Goal: Find specific page/section: Find specific page/section

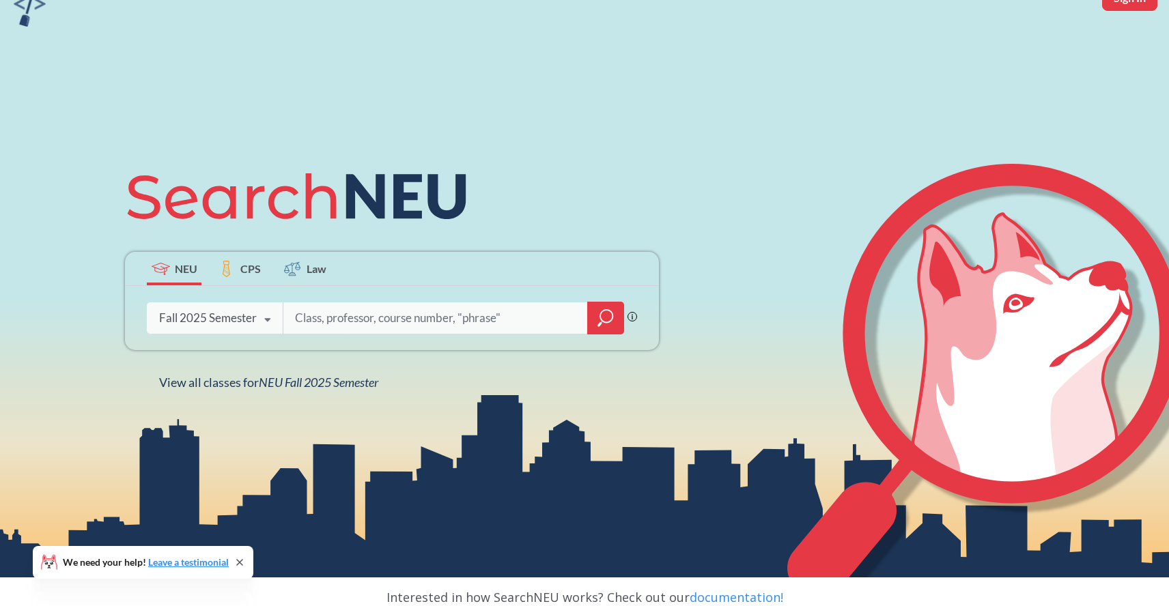
scroll to position [77, 0]
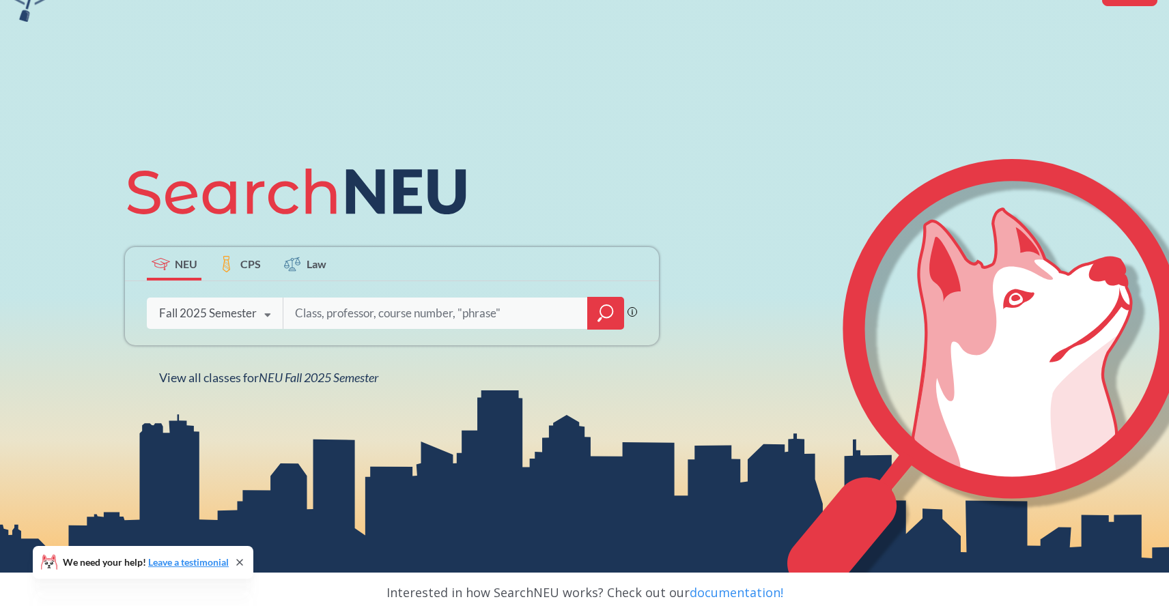
click at [272, 317] on icon at bounding box center [267, 315] width 26 height 38
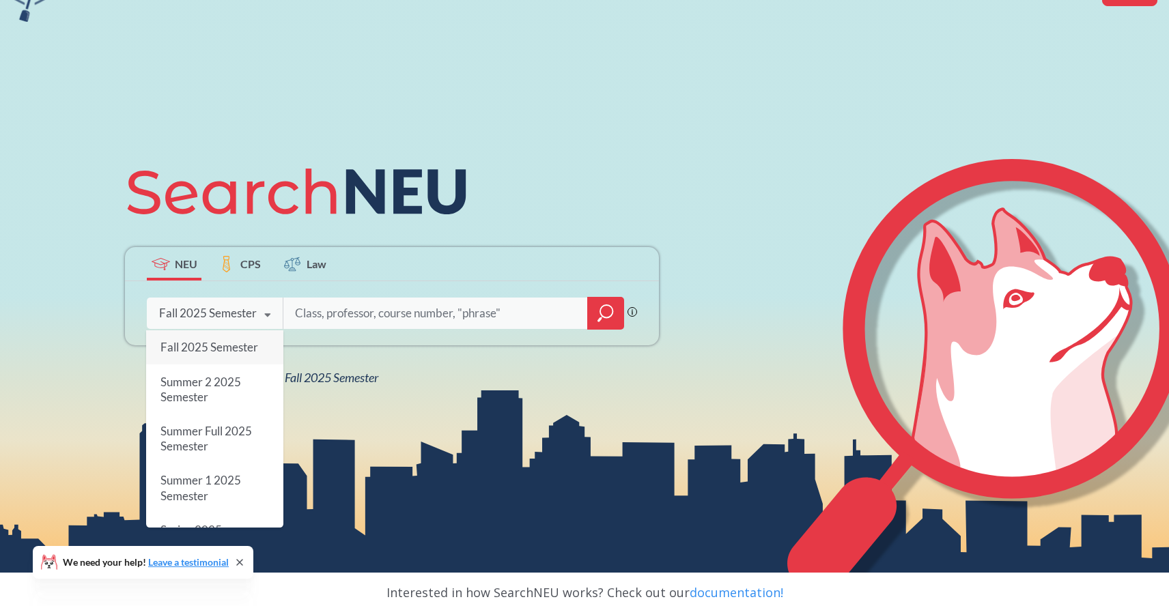
click at [272, 317] on icon at bounding box center [267, 315] width 26 height 38
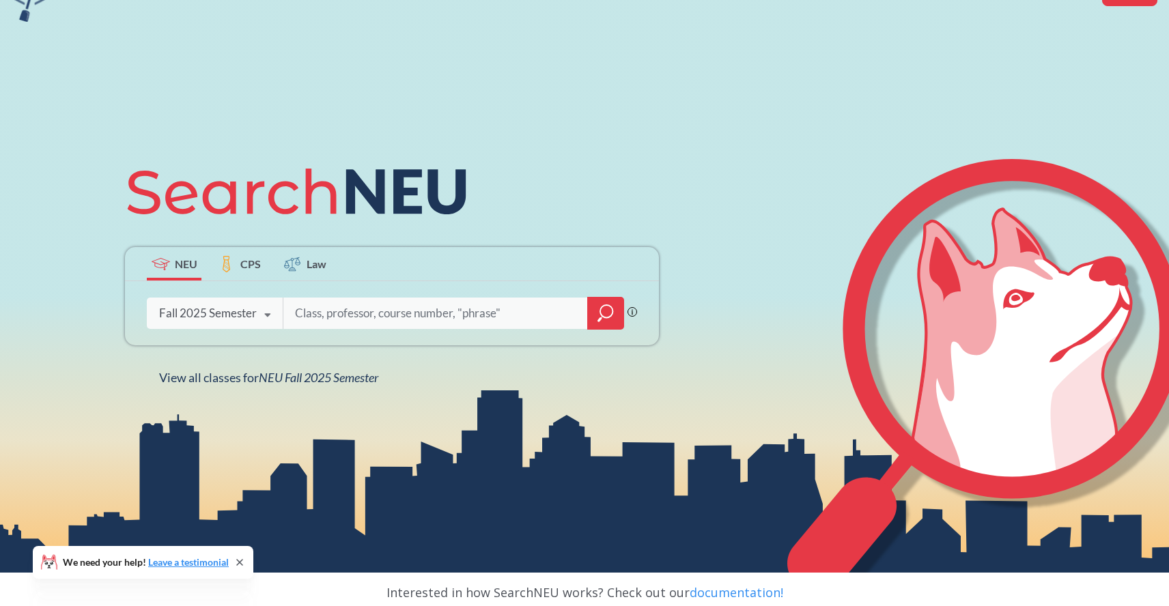
click at [377, 317] on input "search" at bounding box center [436, 313] width 284 height 29
type input "[PERSON_NAME]"
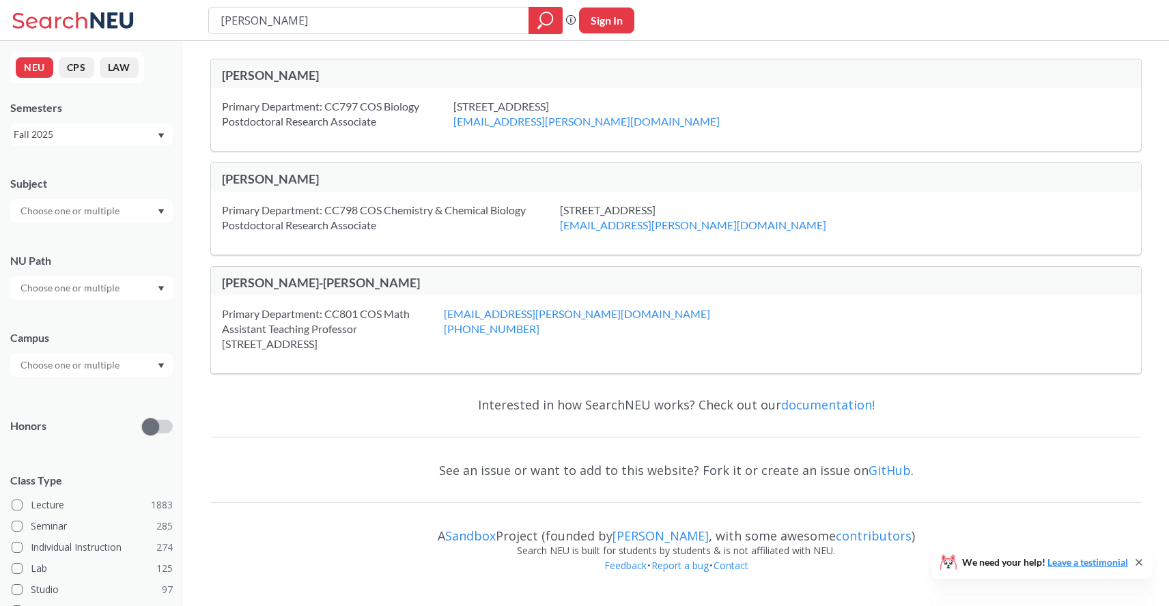
click at [396, 21] on input "[PERSON_NAME]" at bounding box center [369, 20] width 300 height 23
type input "[PERSON_NAME]-[PERSON_NAME]"
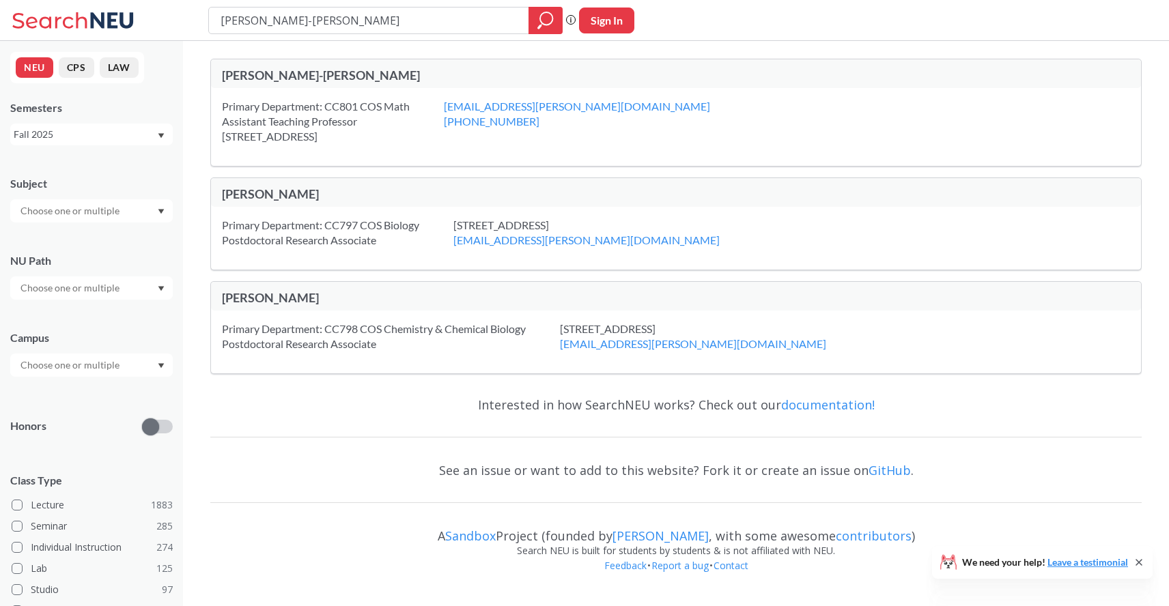
click at [362, 24] on input "[PERSON_NAME]-[PERSON_NAME]" at bounding box center [369, 20] width 300 height 23
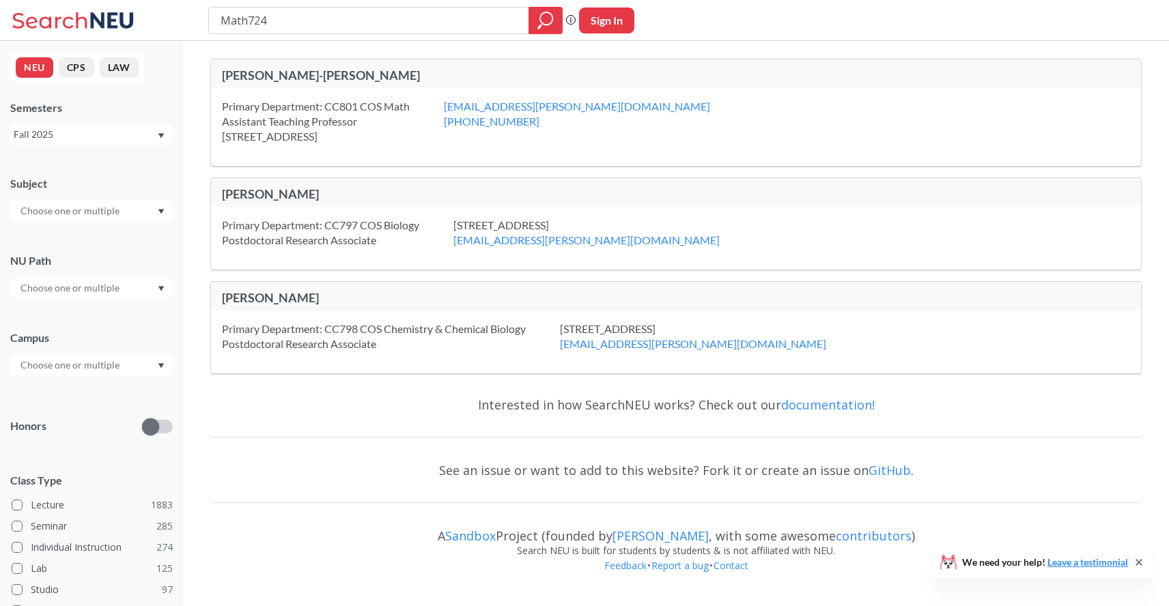
type input "Math7243"
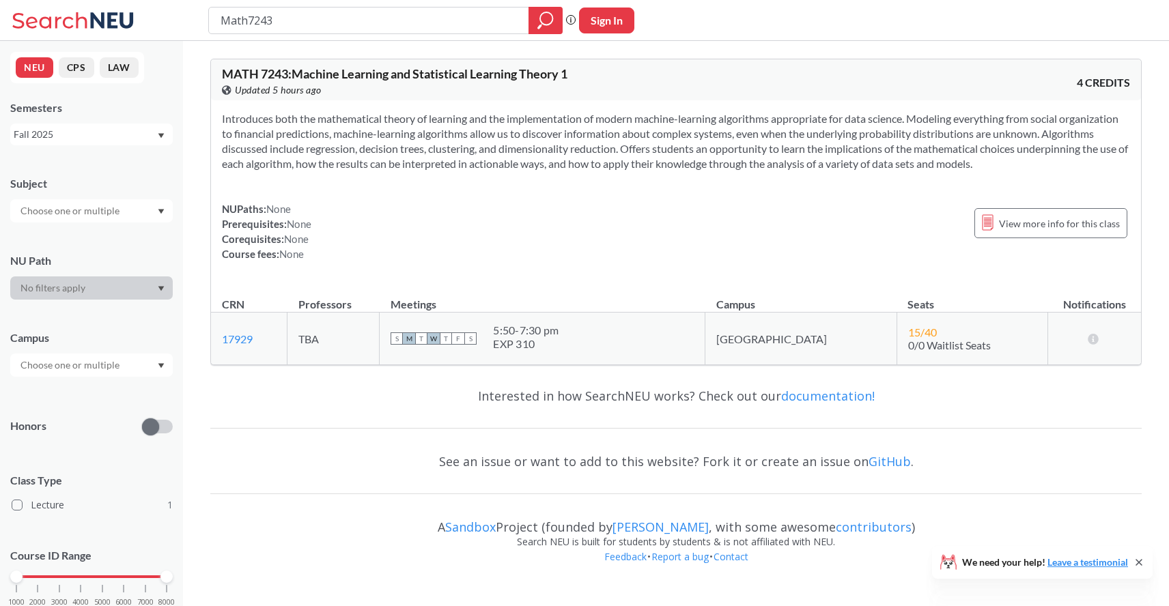
click at [113, 20] on icon at bounding box center [112, 20] width 43 height 16
